Goal: Task Accomplishment & Management: Complete application form

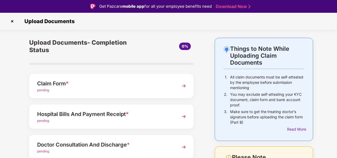
click at [182, 86] on img at bounding box center [184, 86] width 10 height 10
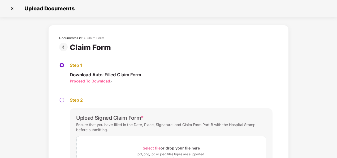
click at [64, 44] on img at bounding box center [64, 47] width 11 height 9
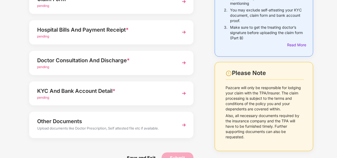
scroll to position [80, 0]
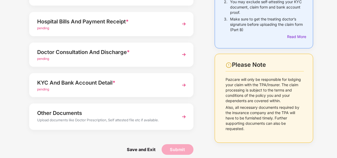
click at [103, 89] on div "pending" at bounding box center [105, 89] width 136 height 5
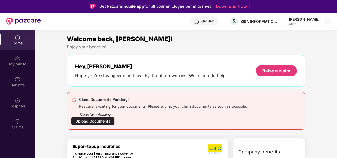
click at [110, 124] on div "Upload Documents" at bounding box center [93, 121] width 44 height 8
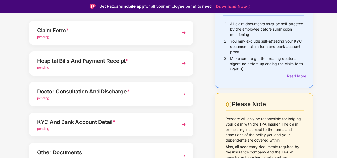
scroll to position [80, 0]
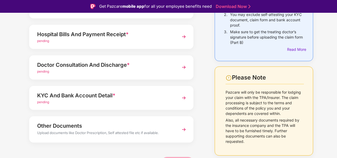
click at [110, 134] on div "Upload documents like Doctor Prescription, Self attested file etc if available." at bounding box center [105, 133] width 136 height 7
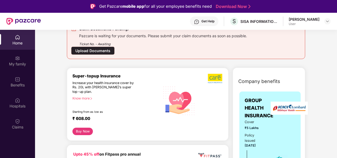
scroll to position [71, 0]
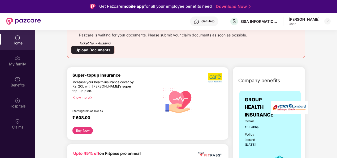
click at [83, 127] on button "Buy Now" at bounding box center [83, 130] width 20 height 7
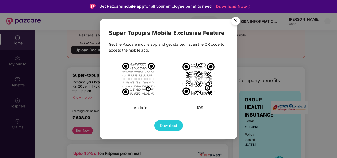
click at [237, 23] on img "Close" at bounding box center [236, 21] width 15 height 15
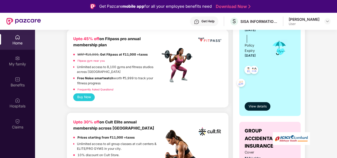
scroll to position [178, 0]
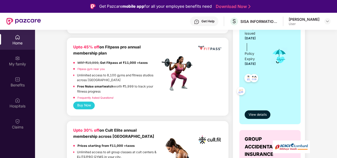
click at [94, 69] on link "Fitpass gym near you" at bounding box center [91, 68] width 27 height 3
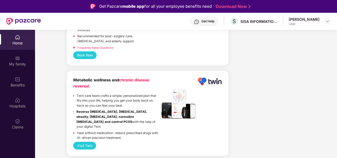
scroll to position [1063, 0]
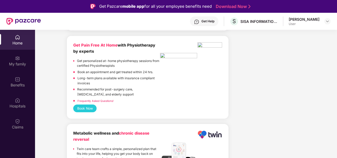
click at [89, 105] on button "Book Now" at bounding box center [84, 108] width 23 height 8
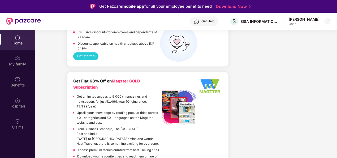
scroll to position [1646, 0]
